Goal: Find specific page/section: Find specific page/section

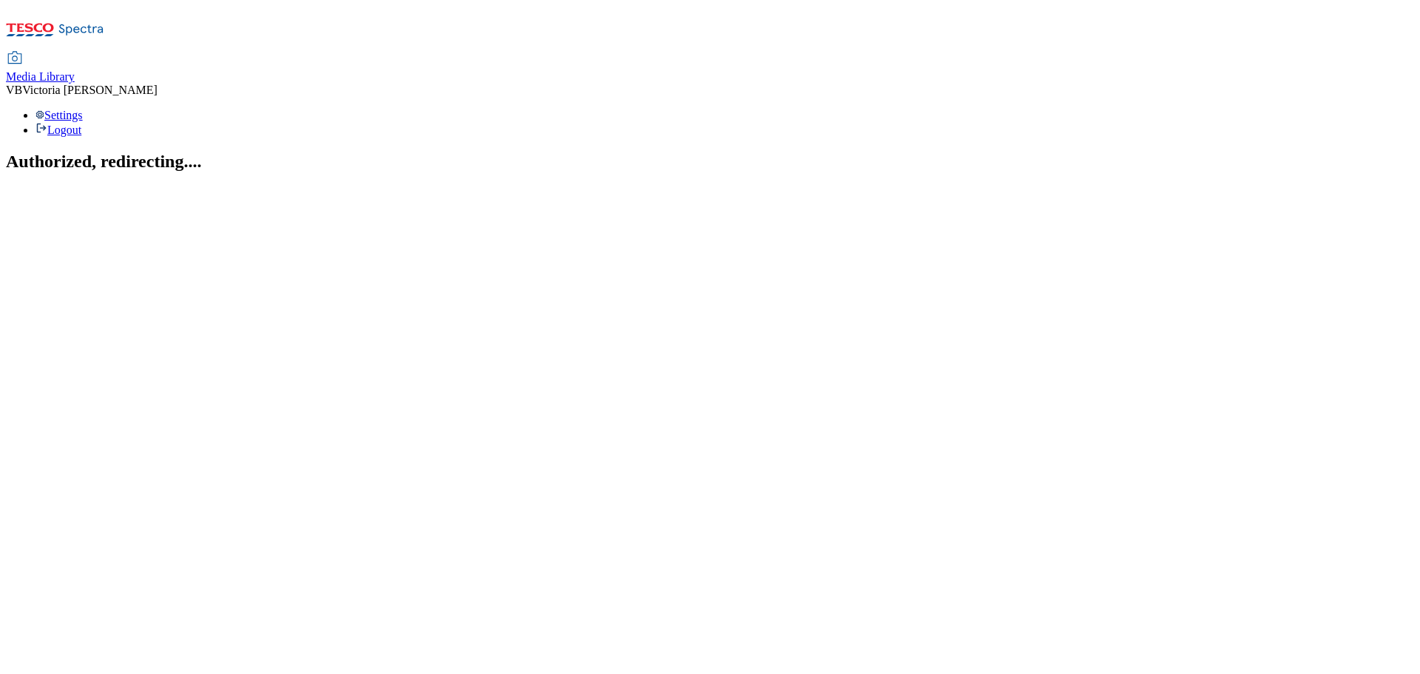
click at [75, 70] on span "Media Library" at bounding box center [40, 76] width 69 height 13
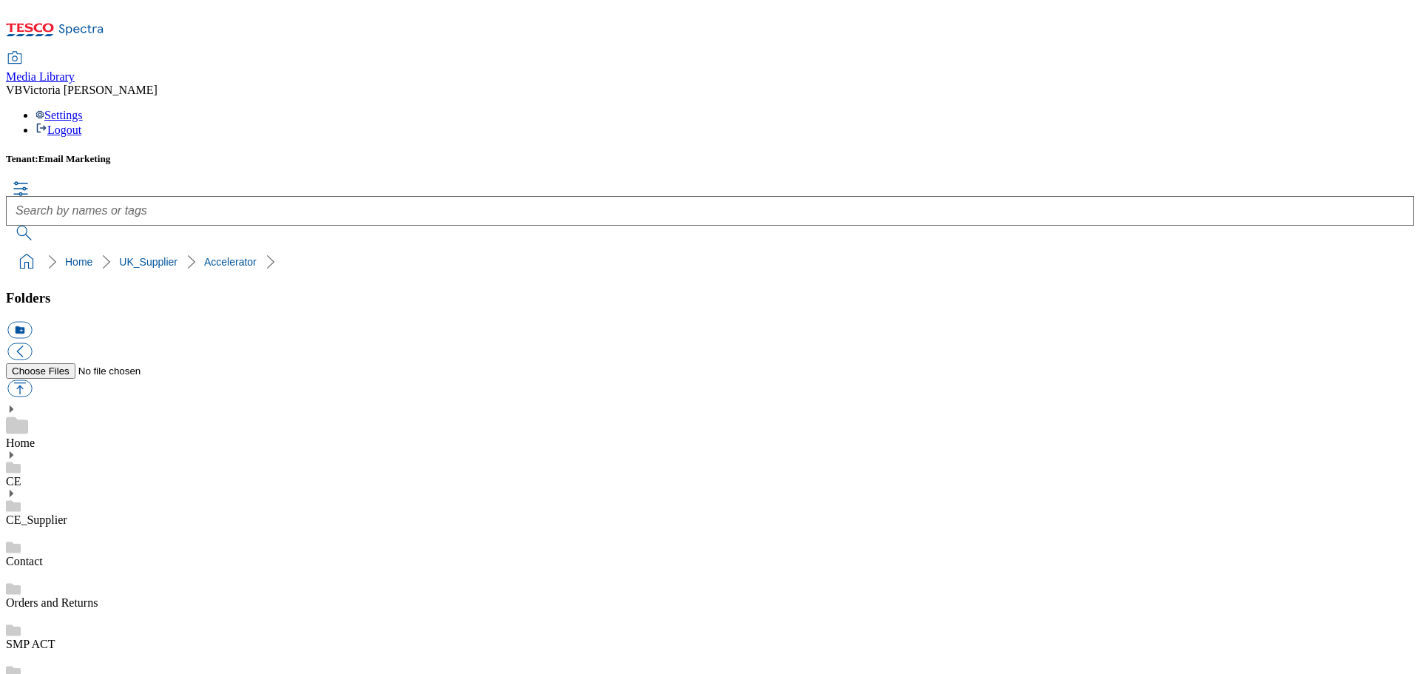
scroll to position [351, 0]
